Goal: Navigation & Orientation: Understand site structure

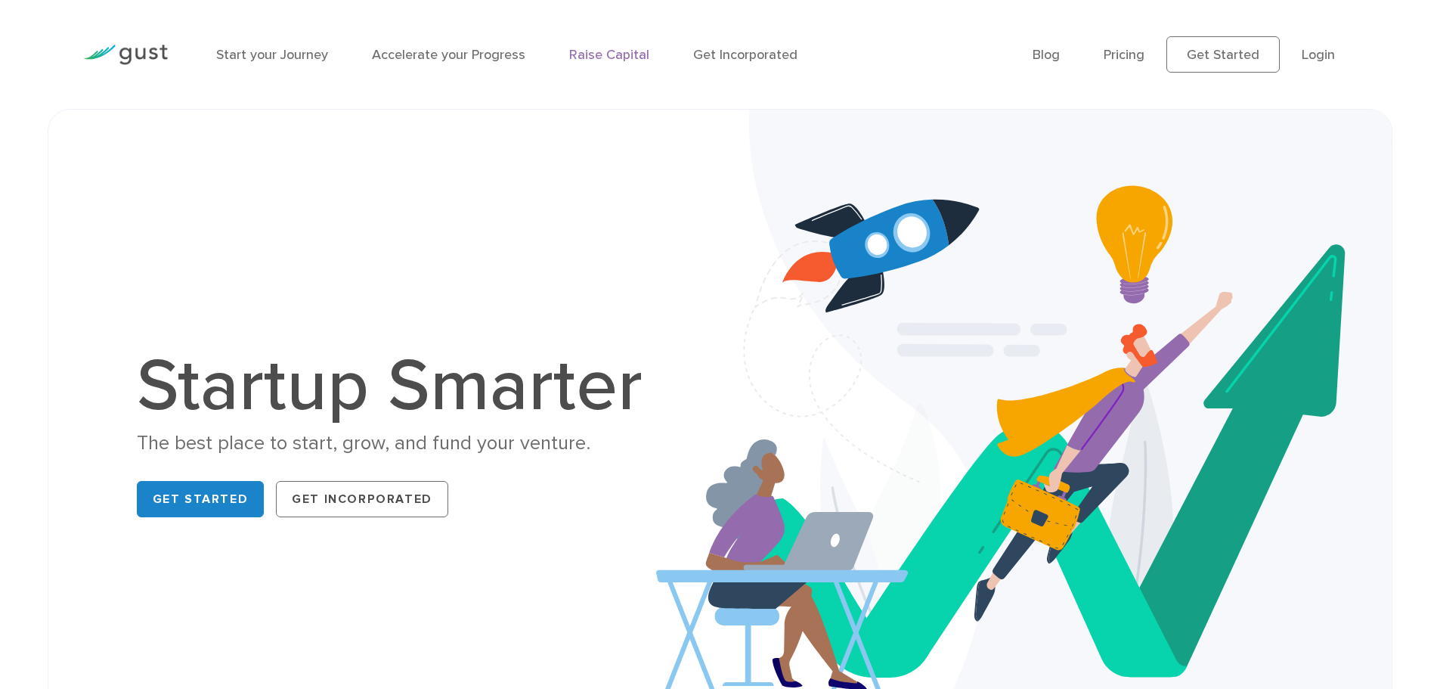
click at [609, 53] on link "Raise Capital" at bounding box center [609, 55] width 80 height 16
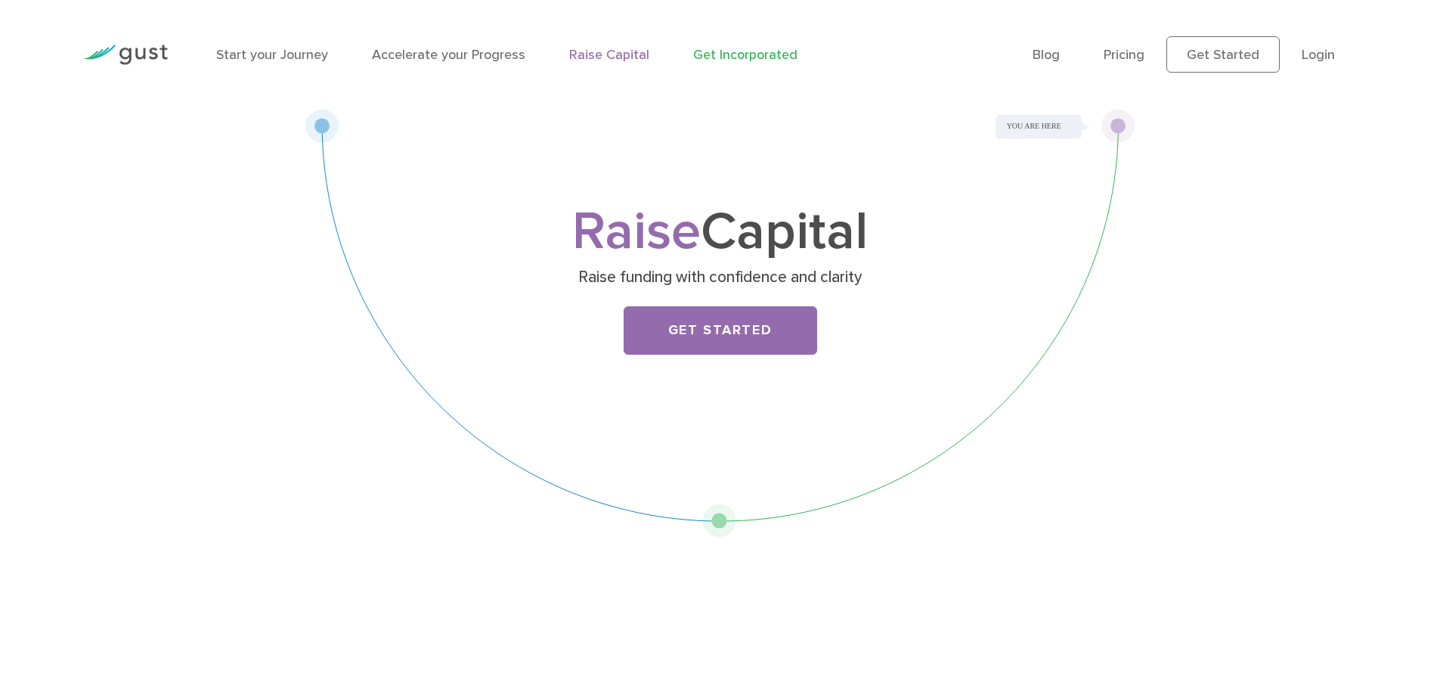
click at [711, 51] on link "Get Incorporated" at bounding box center [745, 55] width 104 height 16
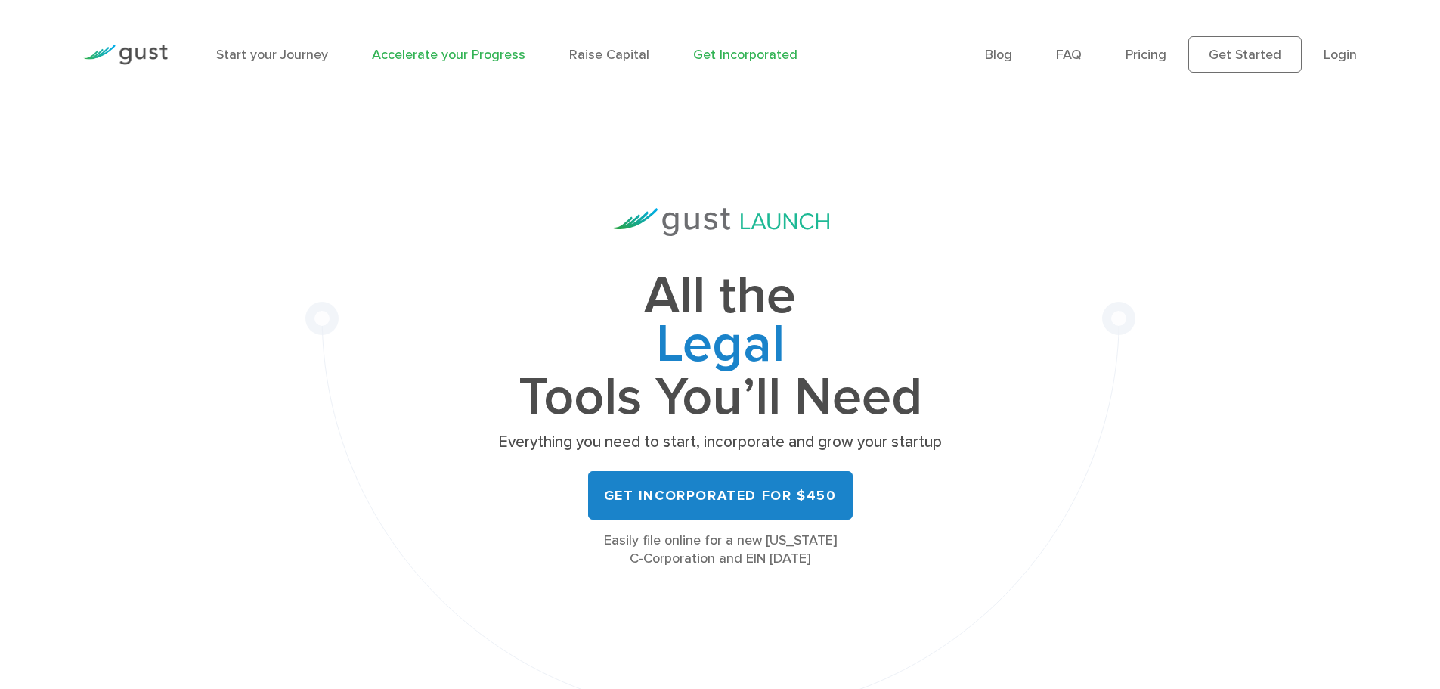
click at [429, 55] on link "Accelerate your Progress" at bounding box center [448, 55] width 153 height 16
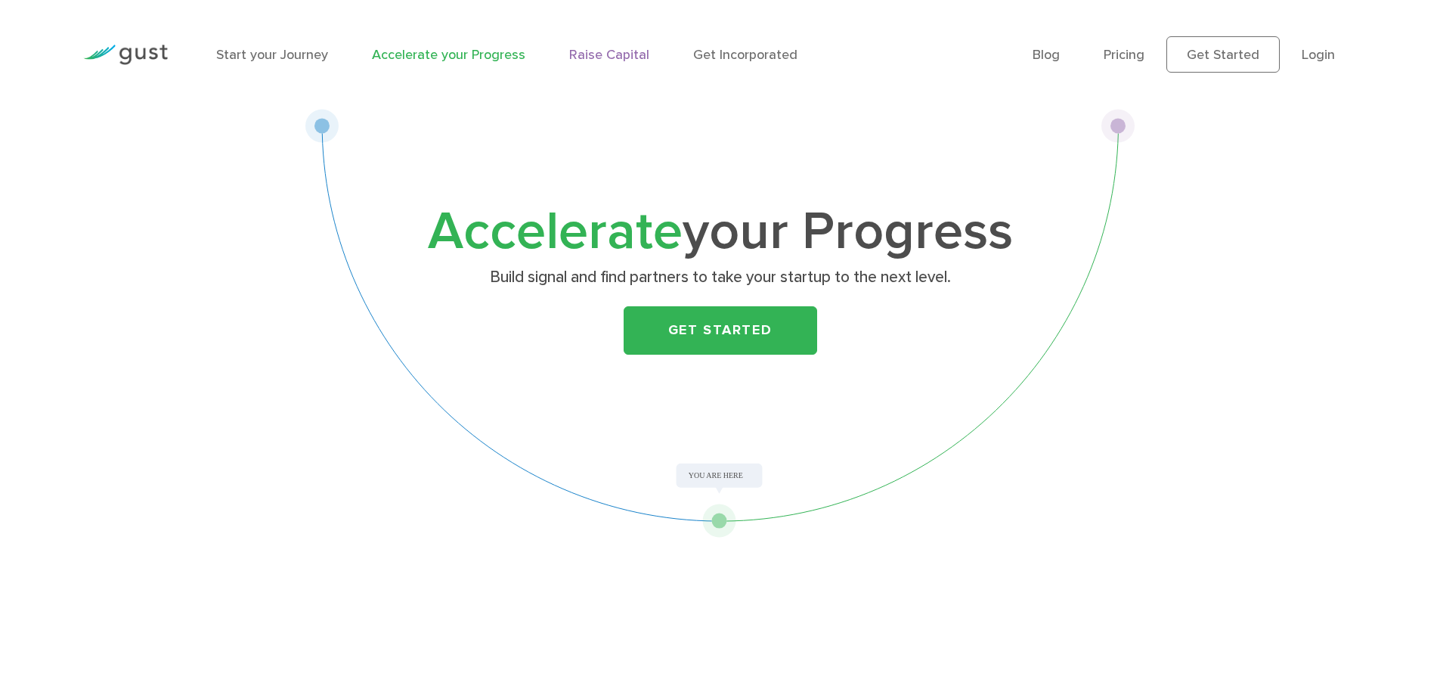
click at [590, 53] on link "Raise Capital" at bounding box center [609, 55] width 80 height 16
